Goal: Information Seeking & Learning: Learn about a topic

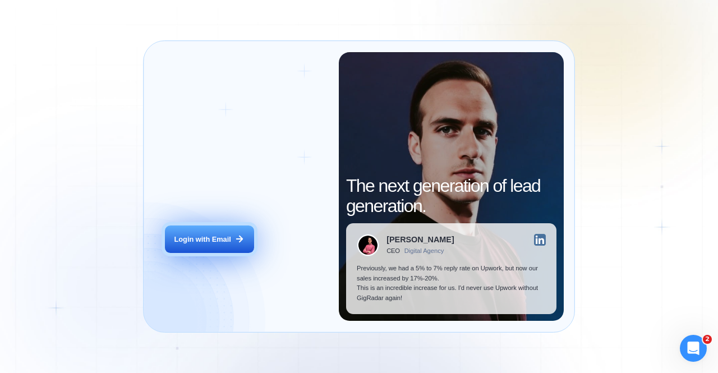
click at [209, 236] on div "Login with Email" at bounding box center [203, 240] width 57 height 10
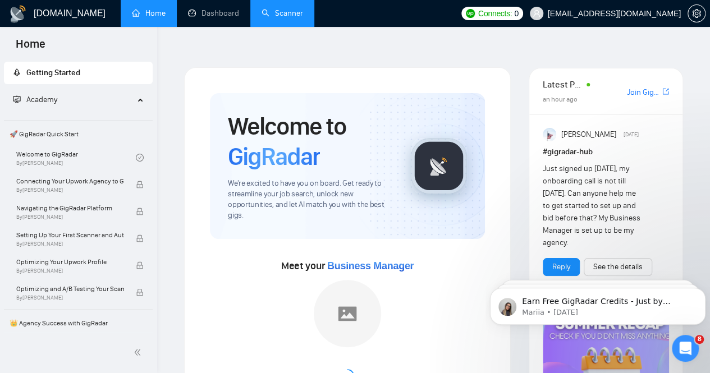
click at [282, 15] on link "Scanner" at bounding box center [283, 13] width 42 height 10
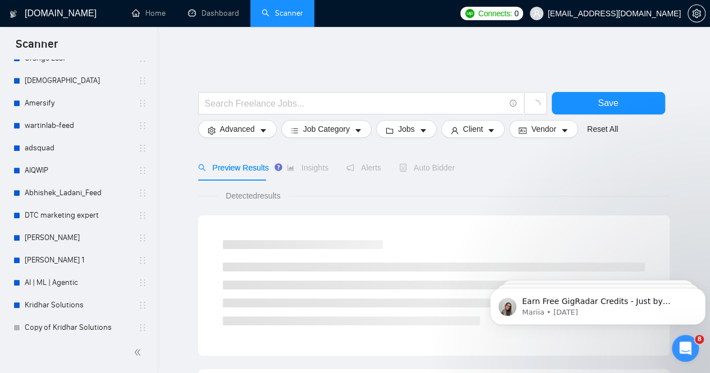
scroll to position [367, 0]
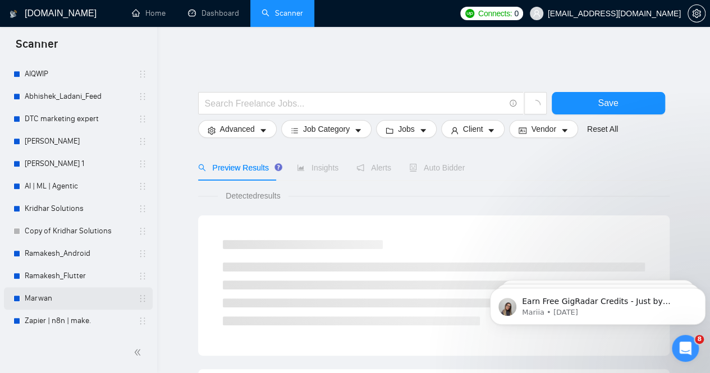
click at [34, 295] on link "Marwan" at bounding box center [78, 298] width 107 height 22
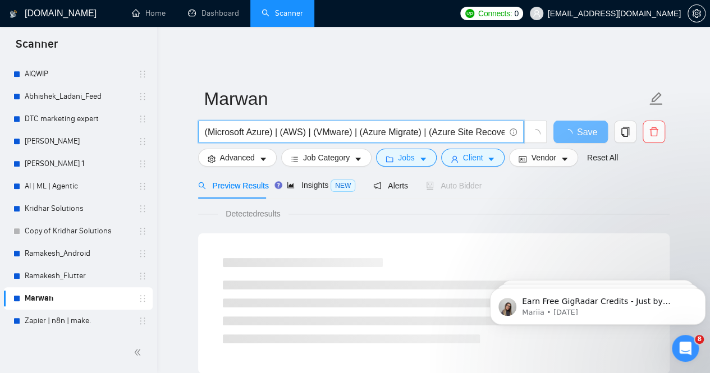
click at [286, 125] on input "(Microsoft Azure) | (AWS) | (VMware) | (Azure Migrate) | (Azure Site Recovery) …" at bounding box center [355, 132] width 300 height 14
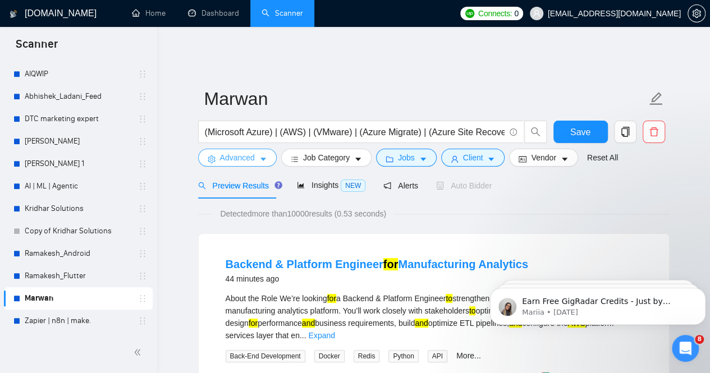
click at [263, 155] on icon "caret-down" at bounding box center [263, 159] width 8 height 8
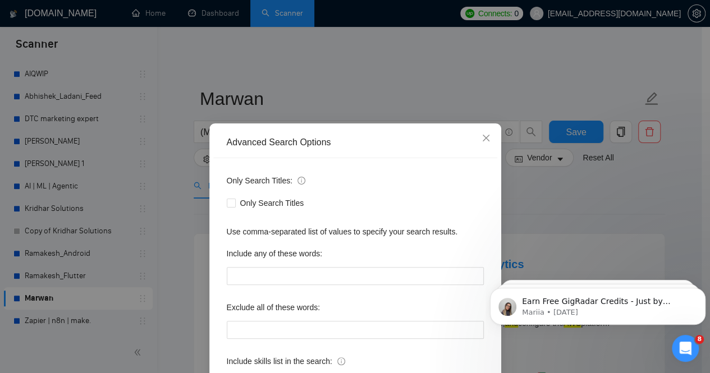
click at [322, 60] on div "Advanced Search Options Only Search Titles: Only Search Titles Use comma-separa…" at bounding box center [355, 186] width 710 height 373
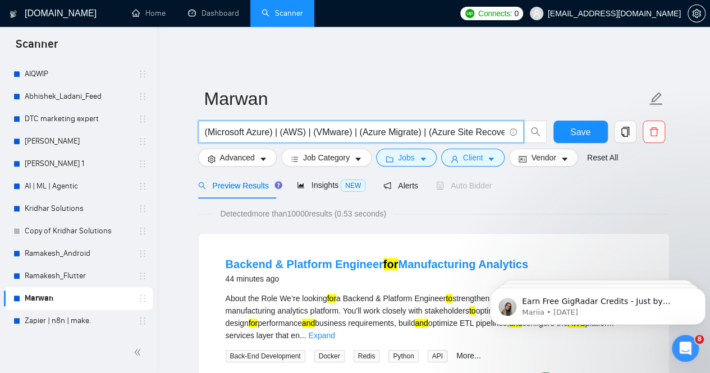
click at [399, 129] on input "(Microsoft Azure) | (AWS) | (VMware) | (Azure Migrate) | (Azure Site Recovery) …" at bounding box center [355, 132] width 300 height 14
drag, startPoint x: 497, startPoint y: 122, endPoint x: 356, endPoint y: 130, distance: 141.6
click at [356, 130] on input "(Microsoft Azure) | (AWS) | (VMware) | (Azure Migrate) | (Azure Site Recovery) …" at bounding box center [355, 132] width 300 height 14
click at [433, 126] on input "(Microsoft Azure) | (AWS) | (VMware) | (Azure Migrate) | (Azure Site Recovery) …" at bounding box center [355, 132] width 300 height 14
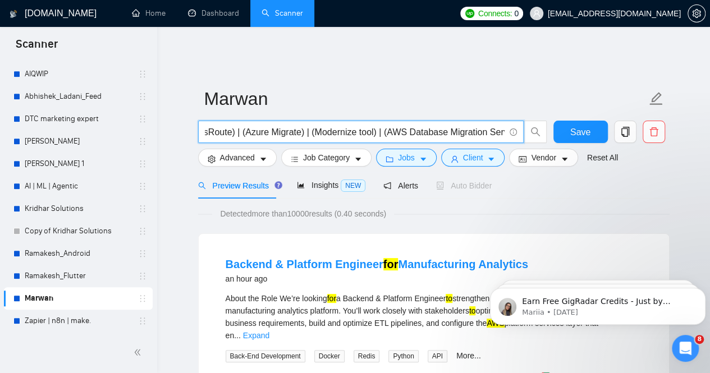
scroll to position [0, 422]
drag, startPoint x: 500, startPoint y: 125, endPoint x: 375, endPoint y: 122, distance: 125.2
click at [375, 125] on input "(Microsoft Azure) | (AWS) | (VMware) | (Azure Migrate) | (Azure Site Recovery) …" at bounding box center [355, 132] width 300 height 14
click at [346, 125] on input "(Microsoft Azure) | (AWS) | (VMware) | (Azure Migrate) | (Azure Site Recovery) …" at bounding box center [355, 132] width 300 height 14
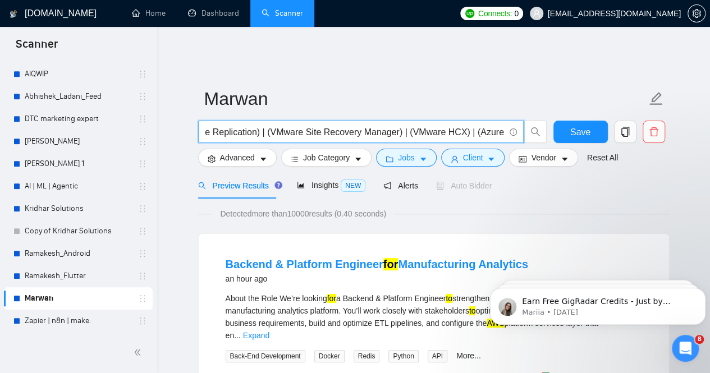
type input "(Microsoft Azure) | (AWS) | (VMware) | (Azure Migrate) | (Azure Site Recovery) …"
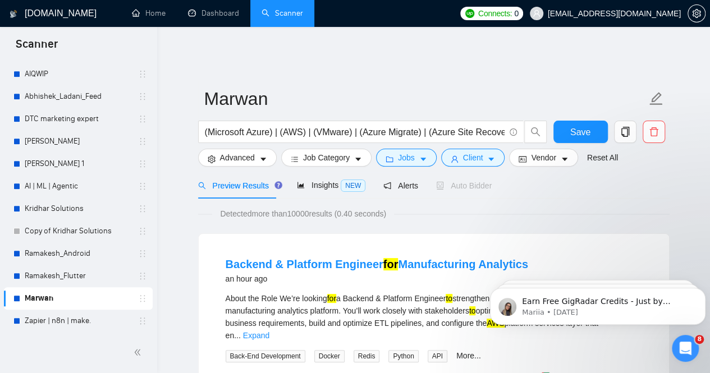
click at [251, 154] on span "Advanced" at bounding box center [237, 158] width 35 height 12
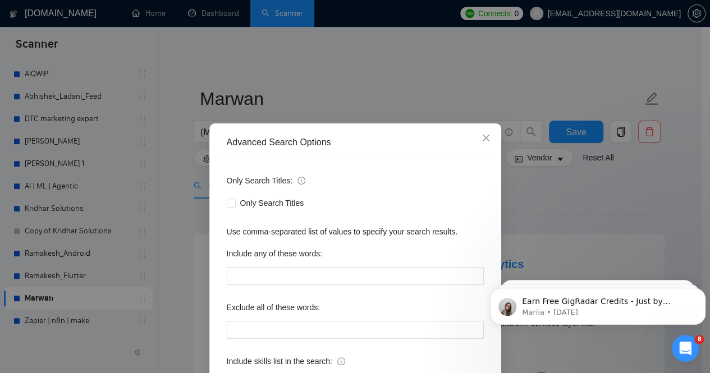
click at [363, 69] on div "Advanced Search Options Only Search Titles: Only Search Titles Use comma-separa…" at bounding box center [355, 186] width 710 height 373
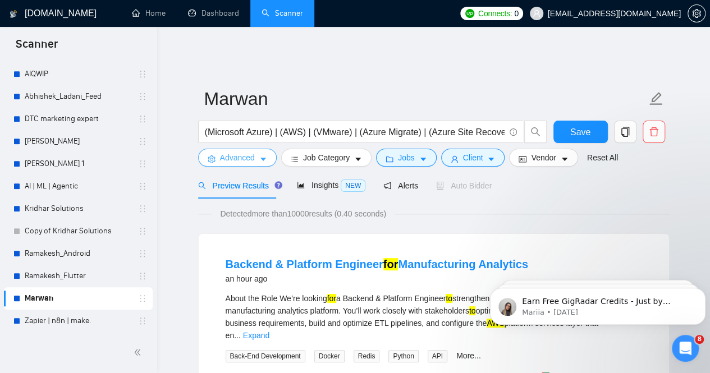
click at [258, 152] on button "Advanced" at bounding box center [237, 158] width 79 height 18
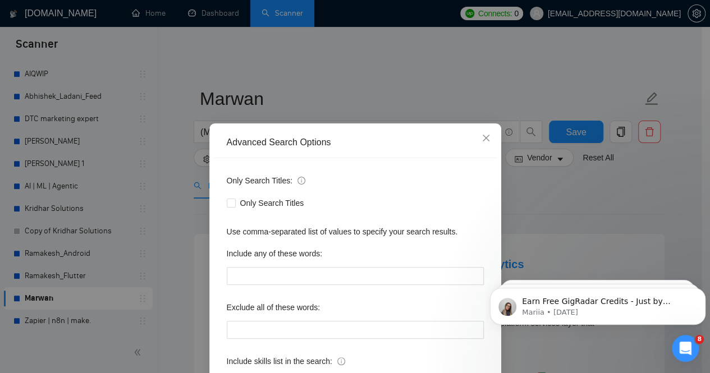
click at [326, 85] on div "Advanced Search Options Only Search Titles: Only Search Titles Use comma-separa…" at bounding box center [355, 186] width 710 height 373
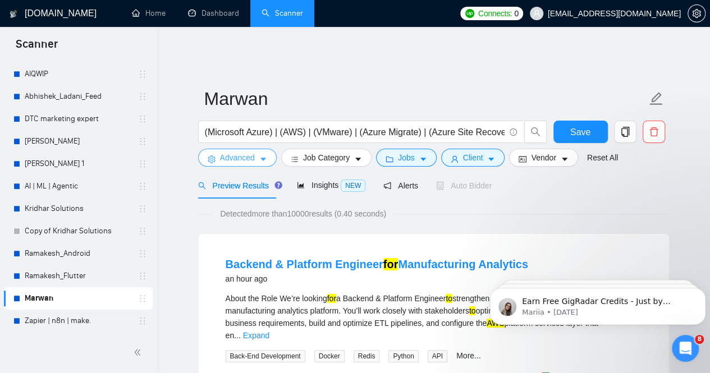
click at [260, 158] on icon "caret-down" at bounding box center [263, 159] width 6 height 3
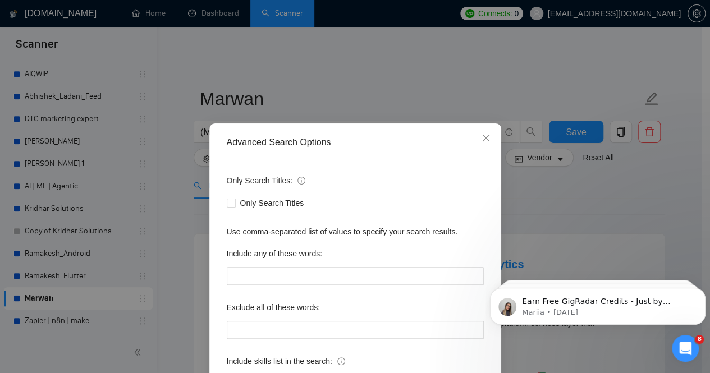
click at [174, 200] on div "Advanced Search Options Only Search Titles: Only Search Titles Use comma-separa…" at bounding box center [355, 186] width 710 height 373
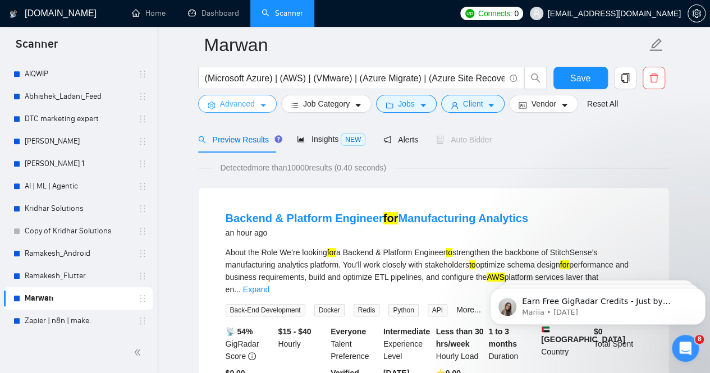
scroll to position [135, 0]
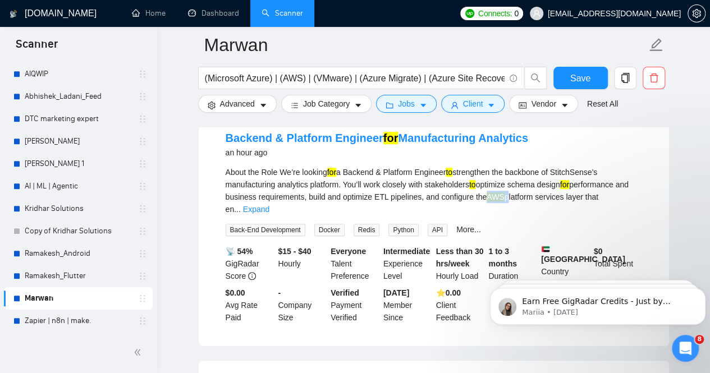
drag, startPoint x: 505, startPoint y: 188, endPoint x: 487, endPoint y: 189, distance: 18.0
click at [487, 189] on div "About the Role We’re looking for a Backend & Platform Engineer to strengthen th…" at bounding box center [434, 190] width 416 height 49
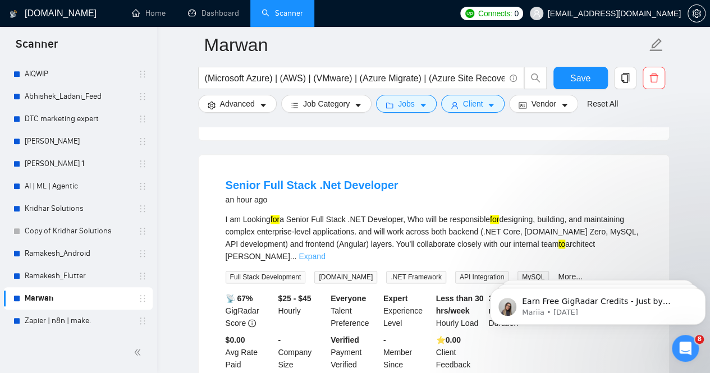
scroll to position [602, 0]
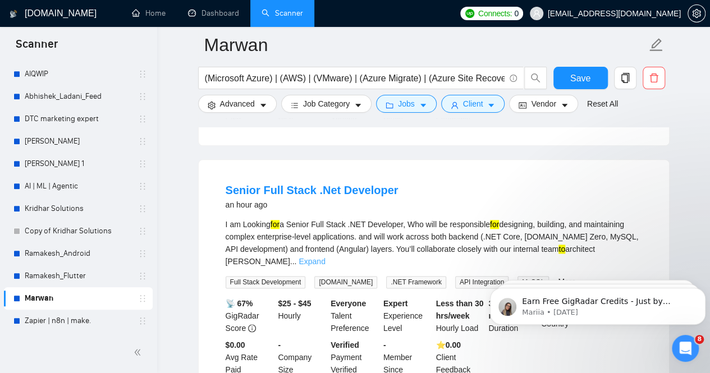
click at [325, 257] on link "Expand" at bounding box center [312, 261] width 26 height 9
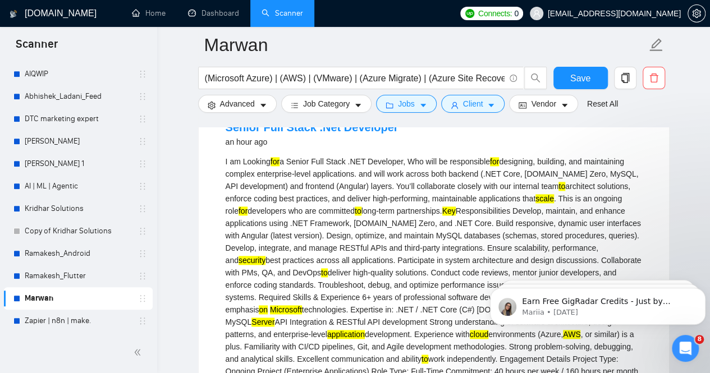
scroll to position [666, 0]
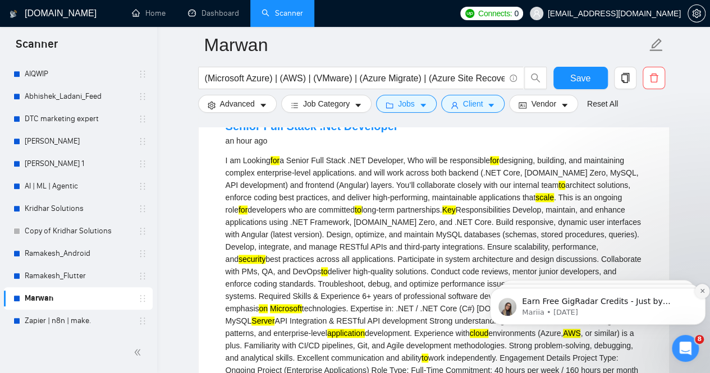
click at [702, 293] on icon "Dismiss notification" at bounding box center [702, 291] width 6 height 6
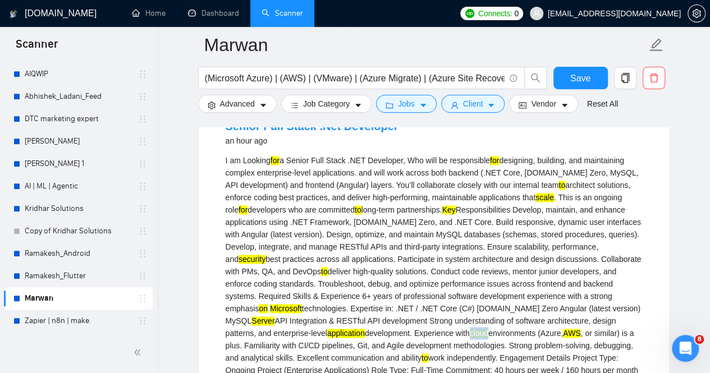
drag, startPoint x: 390, startPoint y: 309, endPoint x: 371, endPoint y: 306, distance: 18.7
click at [470, 329] on mark "cloud" at bounding box center [479, 333] width 19 height 9
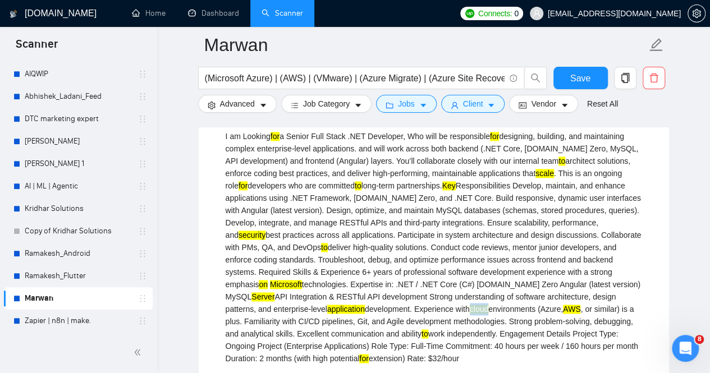
scroll to position [689, 0]
drag, startPoint x: 283, startPoint y: 222, endPoint x: 255, endPoint y: 223, distance: 28.6
click at [255, 223] on div "I am Looking for a Senior Full Stack .NET Developer, Who will be responsible fo…" at bounding box center [434, 248] width 416 height 235
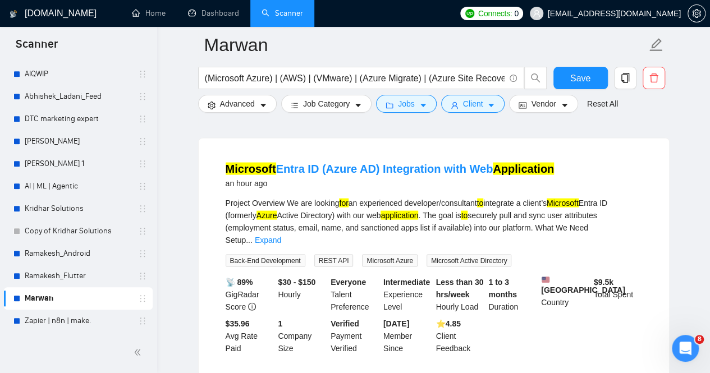
scroll to position [1061, 0]
click at [281, 236] on link "Expand" at bounding box center [268, 240] width 26 height 9
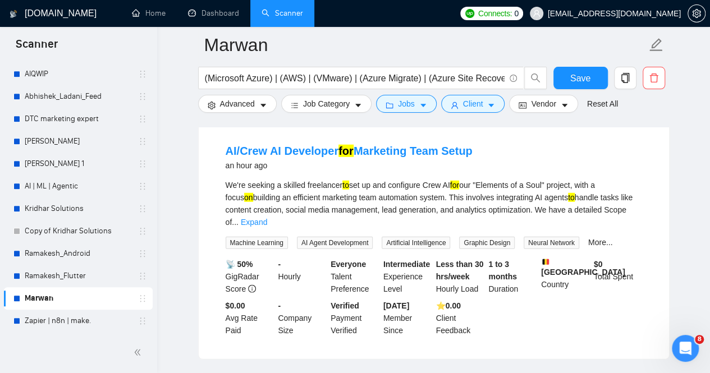
scroll to position [1480, 0]
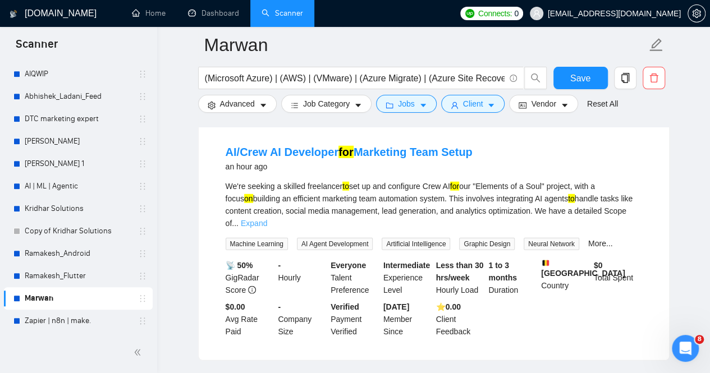
click at [267, 219] on link "Expand" at bounding box center [254, 223] width 26 height 9
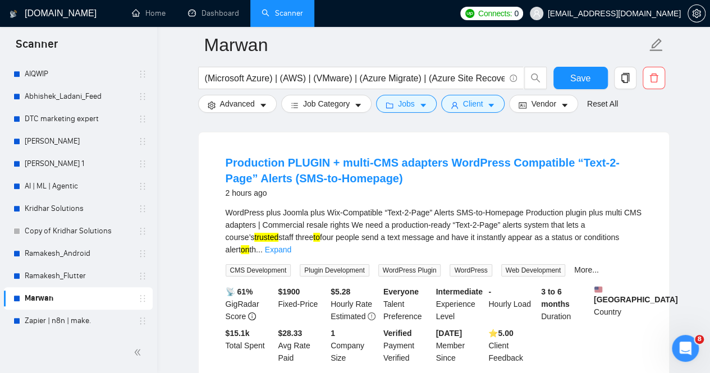
scroll to position [2068, 0]
click at [291, 245] on link "Expand" at bounding box center [278, 249] width 26 height 9
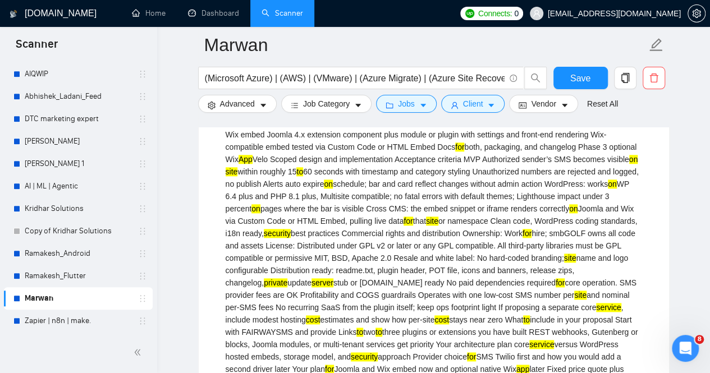
scroll to position [2646, 0]
